Goal: Find specific page/section: Find specific page/section

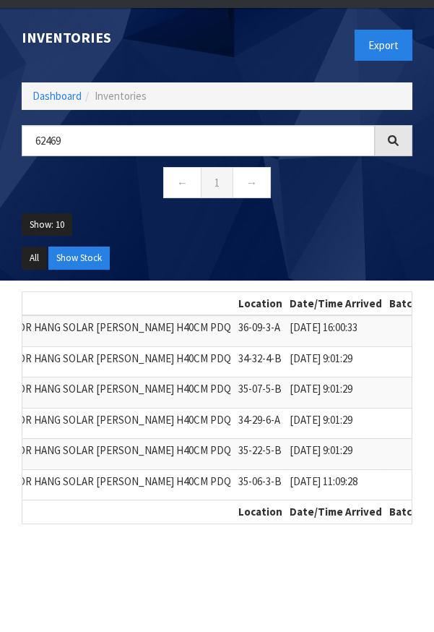
scroll to position [0, 422]
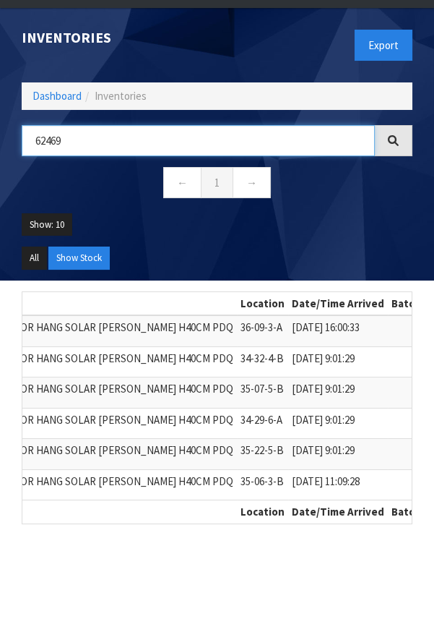
click at [251, 143] on input "62469" at bounding box center [198, 140] width 353 height 31
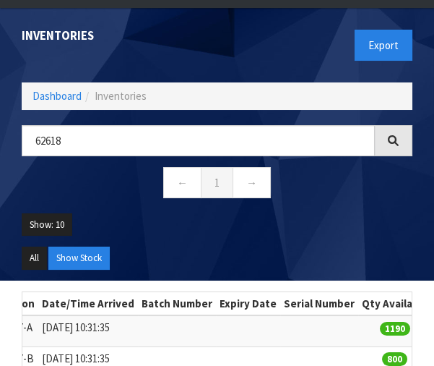
click at [308, 244] on ul "Show: 10 5 10 25 50" at bounding box center [217, 230] width 391 height 34
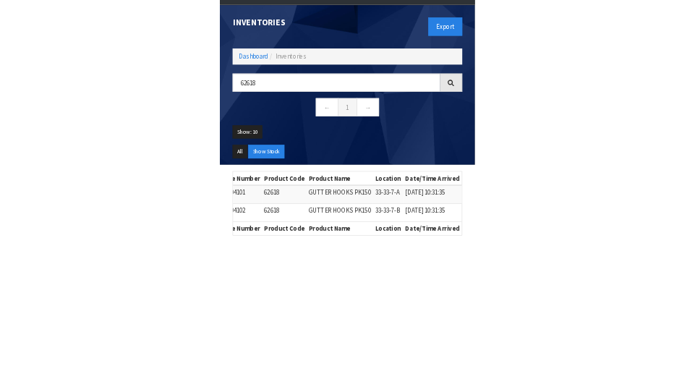
scroll to position [106, 0]
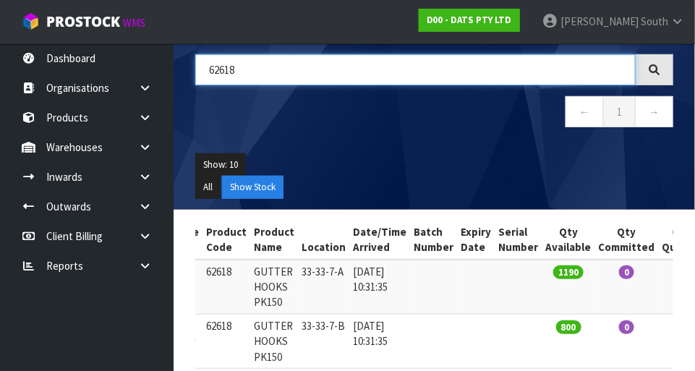
click at [434, 82] on input "62618" at bounding box center [415, 69] width 440 height 31
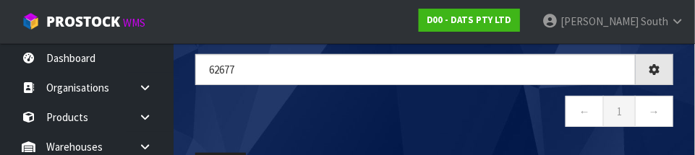
click at [434, 101] on nav "← 1 →" at bounding box center [434, 113] width 478 height 35
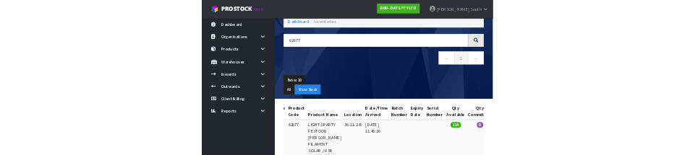
scroll to position [0, 0]
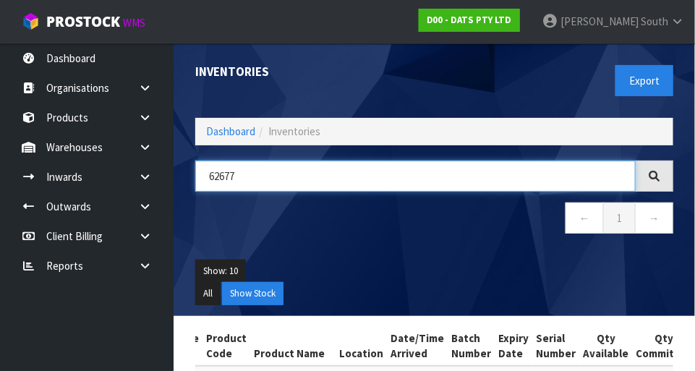
click at [366, 178] on input "62677" at bounding box center [415, 175] width 440 height 31
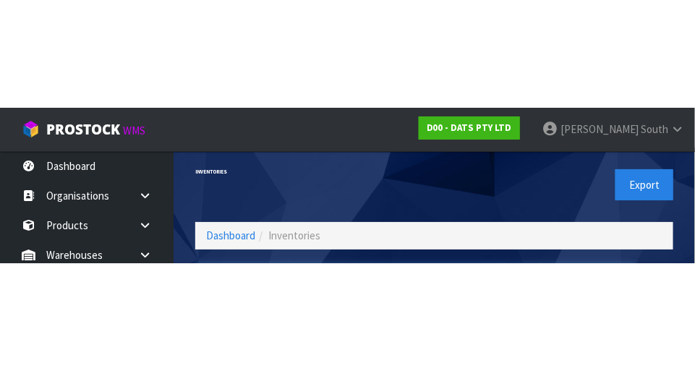
scroll to position [98, 0]
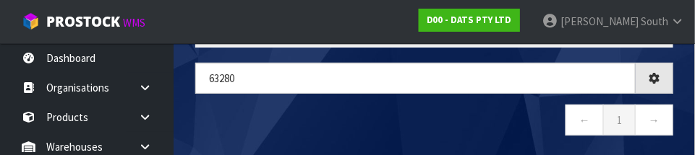
click at [434, 112] on nav "← 1 →" at bounding box center [434, 122] width 478 height 35
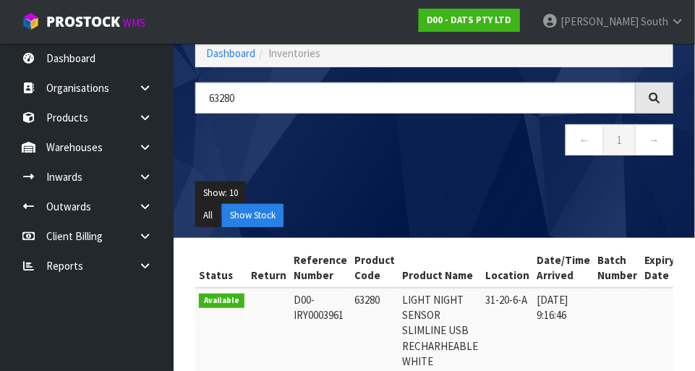
scroll to position [0, 0]
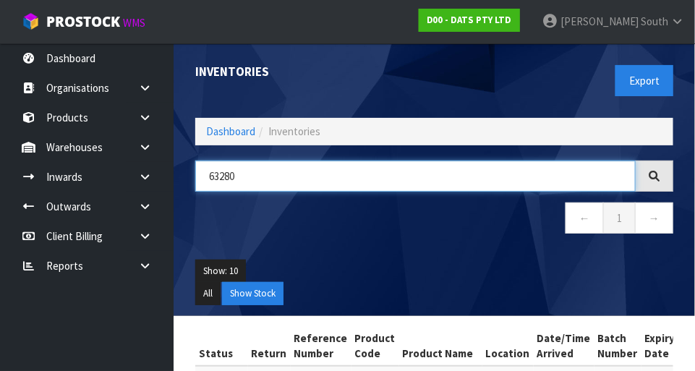
click at [424, 169] on input "63280" at bounding box center [415, 175] width 440 height 31
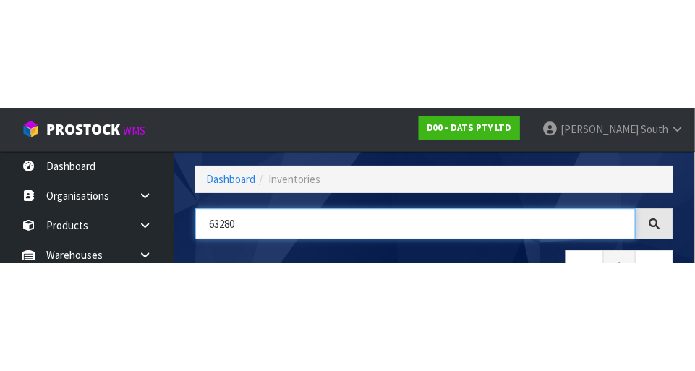
scroll to position [98, 0]
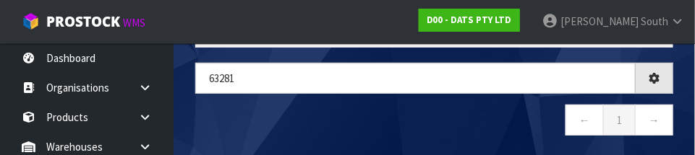
click at [296, 124] on nav "← 1 →" at bounding box center [434, 122] width 478 height 35
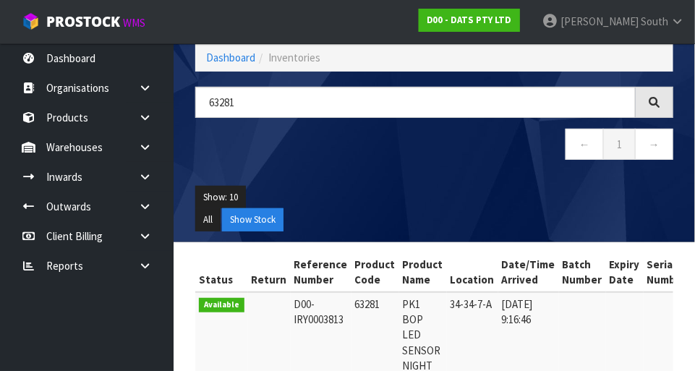
scroll to position [61, 0]
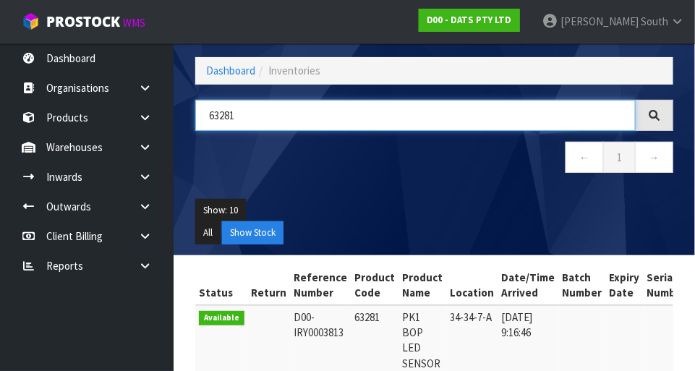
click at [434, 110] on input "63281" at bounding box center [415, 115] width 440 height 31
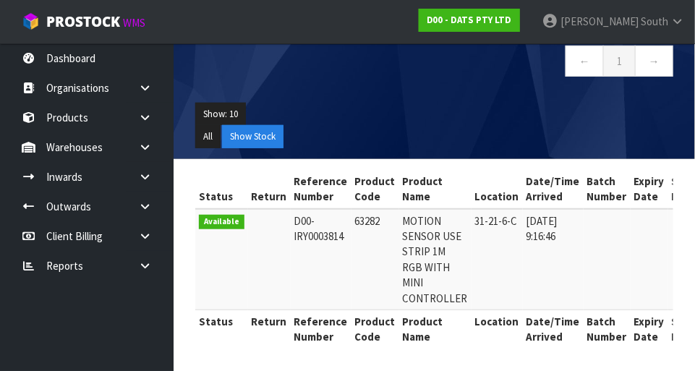
scroll to position [153, 0]
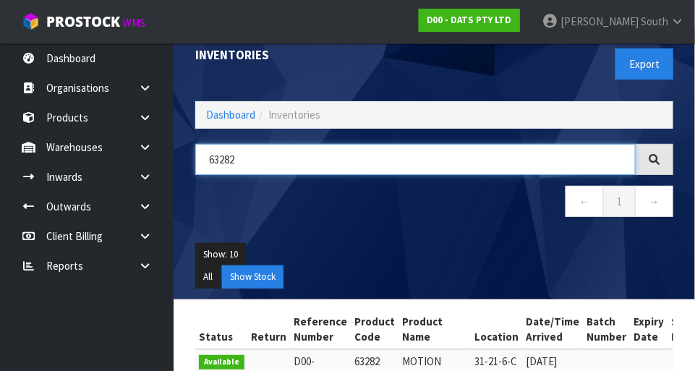
click at [411, 153] on input "63282" at bounding box center [415, 159] width 440 height 31
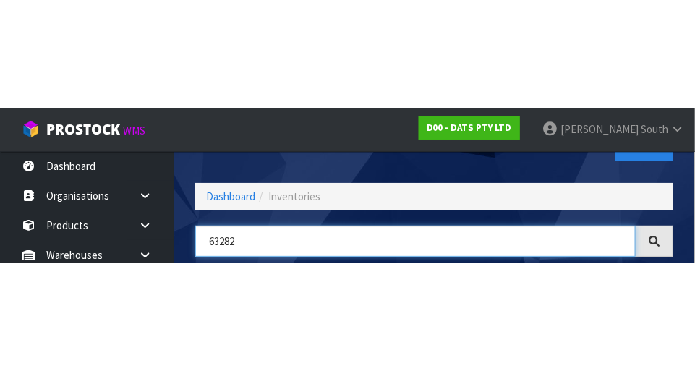
scroll to position [98, 0]
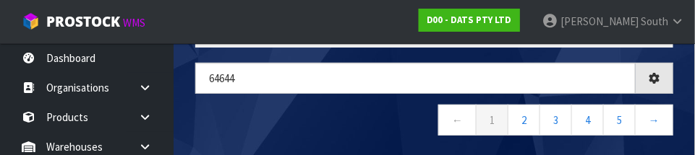
click at [325, 126] on nav "← 1 2 3 4 5 →" at bounding box center [434, 122] width 478 height 35
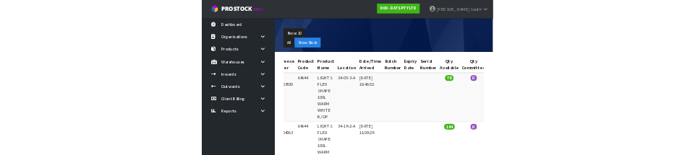
scroll to position [0, 0]
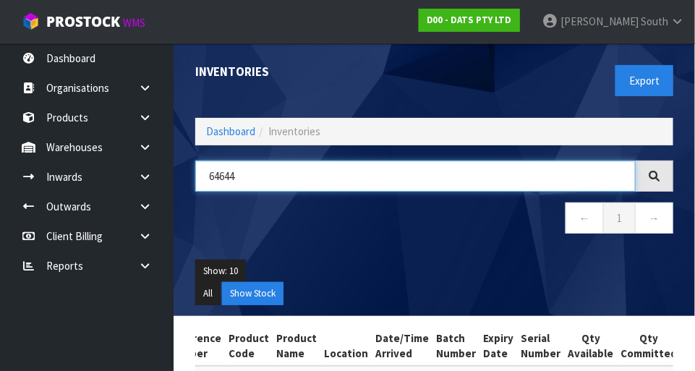
click at [434, 160] on input "64644" at bounding box center [415, 175] width 440 height 31
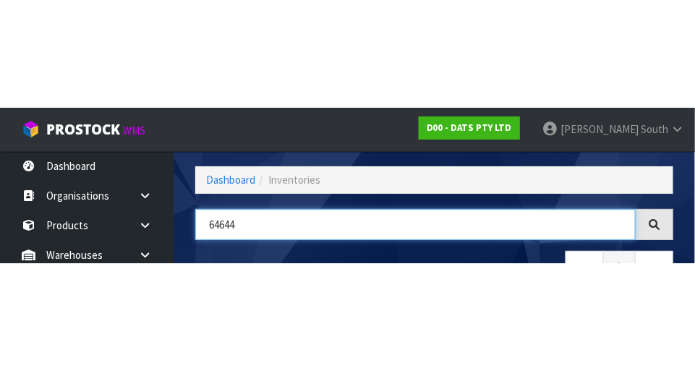
scroll to position [98, 0]
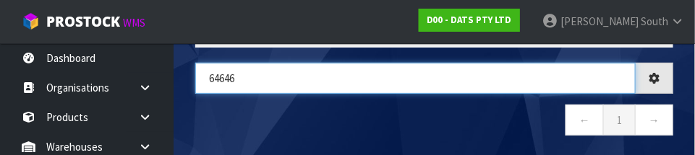
type input "64646"
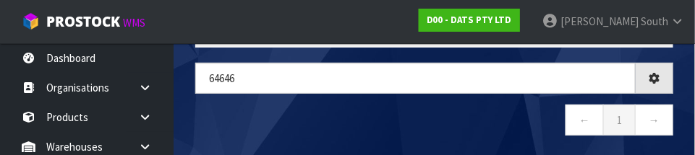
click at [434, 107] on nav "← 1 →" at bounding box center [434, 122] width 478 height 35
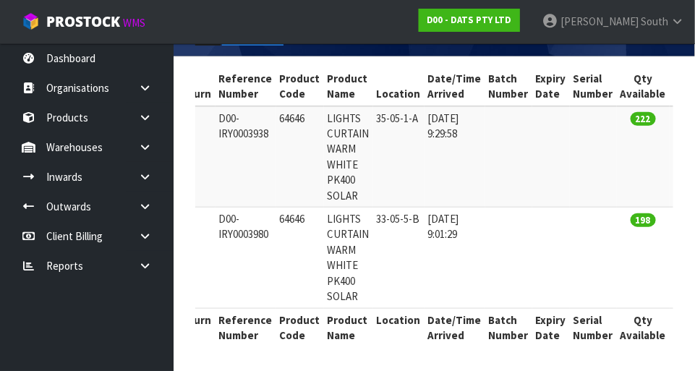
scroll to position [0, 76]
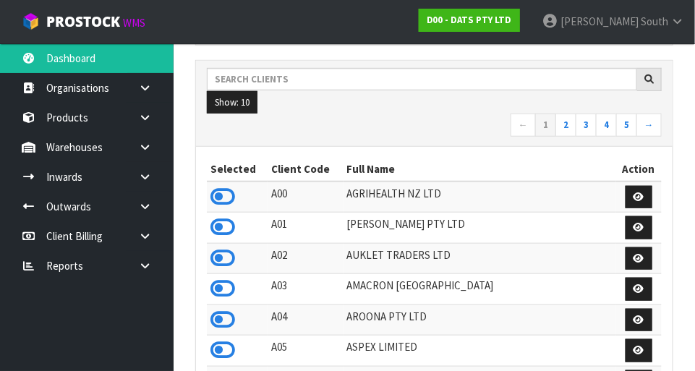
scroll to position [1141, 499]
